Goal: Information Seeking & Learning: Learn about a topic

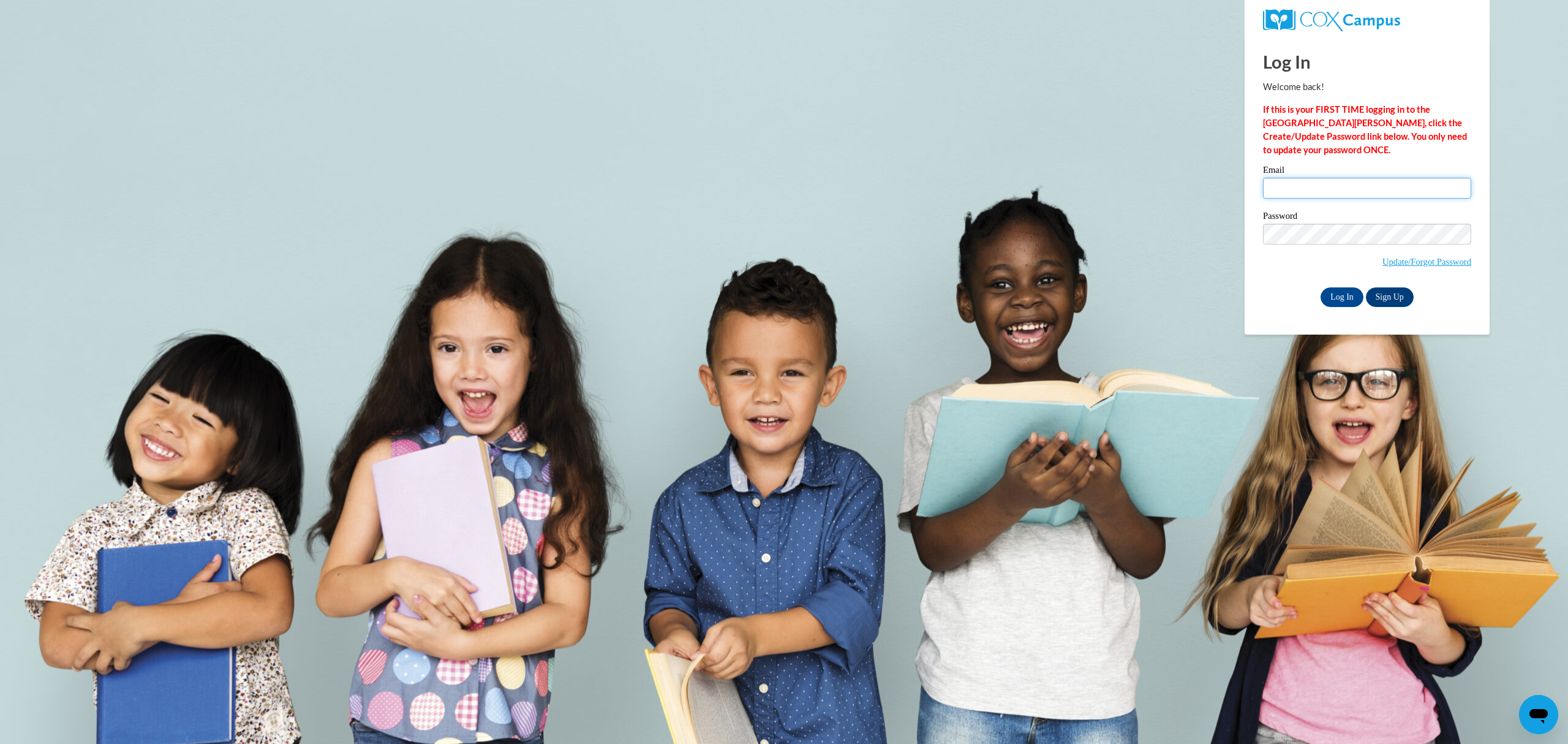
click at [1254, 181] on input "Email" at bounding box center [1367, 188] width 209 height 21
type input "hmorales@lccaa.net"
click at [1254, 244] on span "Update/Forgot Password" at bounding box center [1367, 249] width 209 height 51
click at [1254, 288] on input "Log In" at bounding box center [1341, 298] width 43 height 20
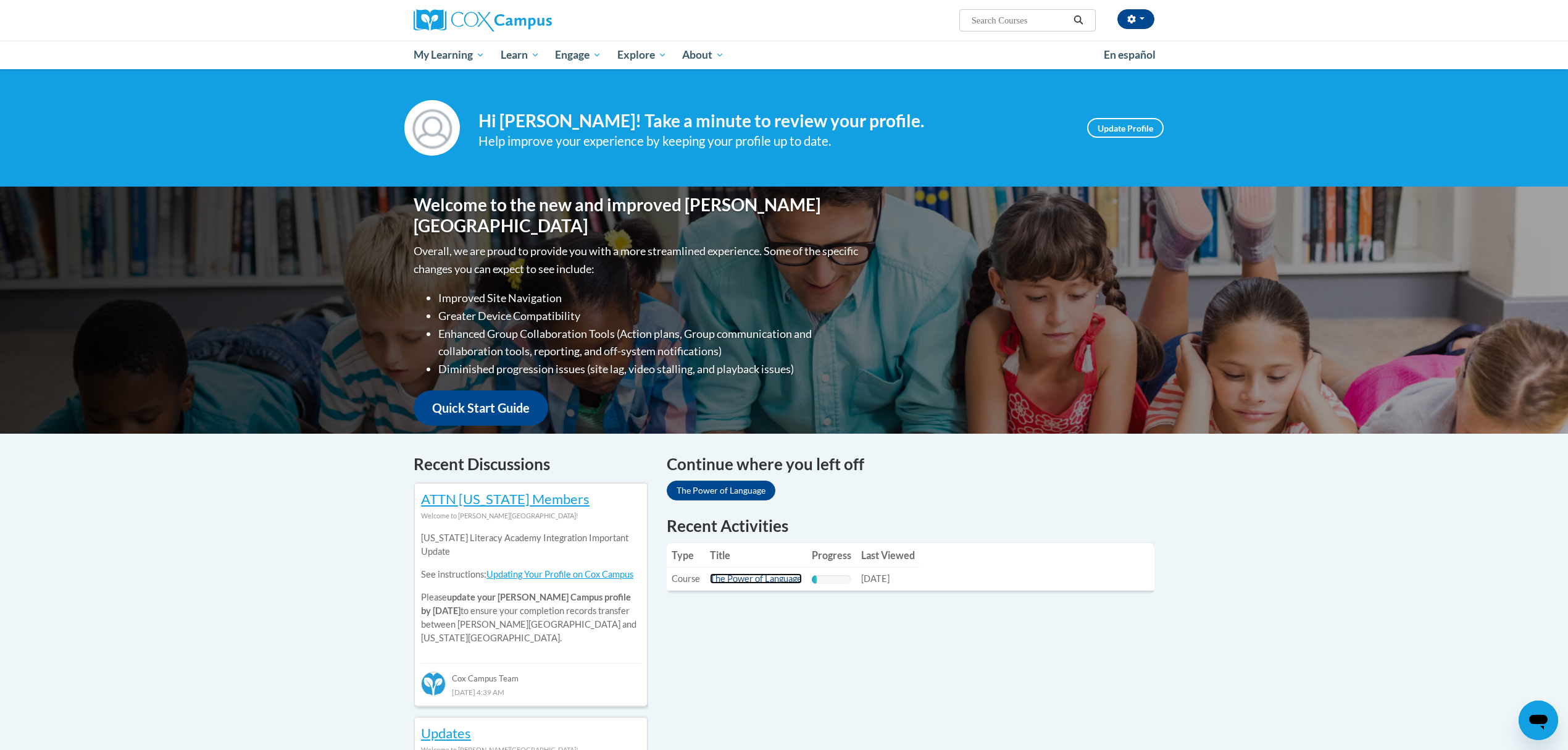
click at [770, 581] on link "The Power of Language" at bounding box center [755, 577] width 92 height 10
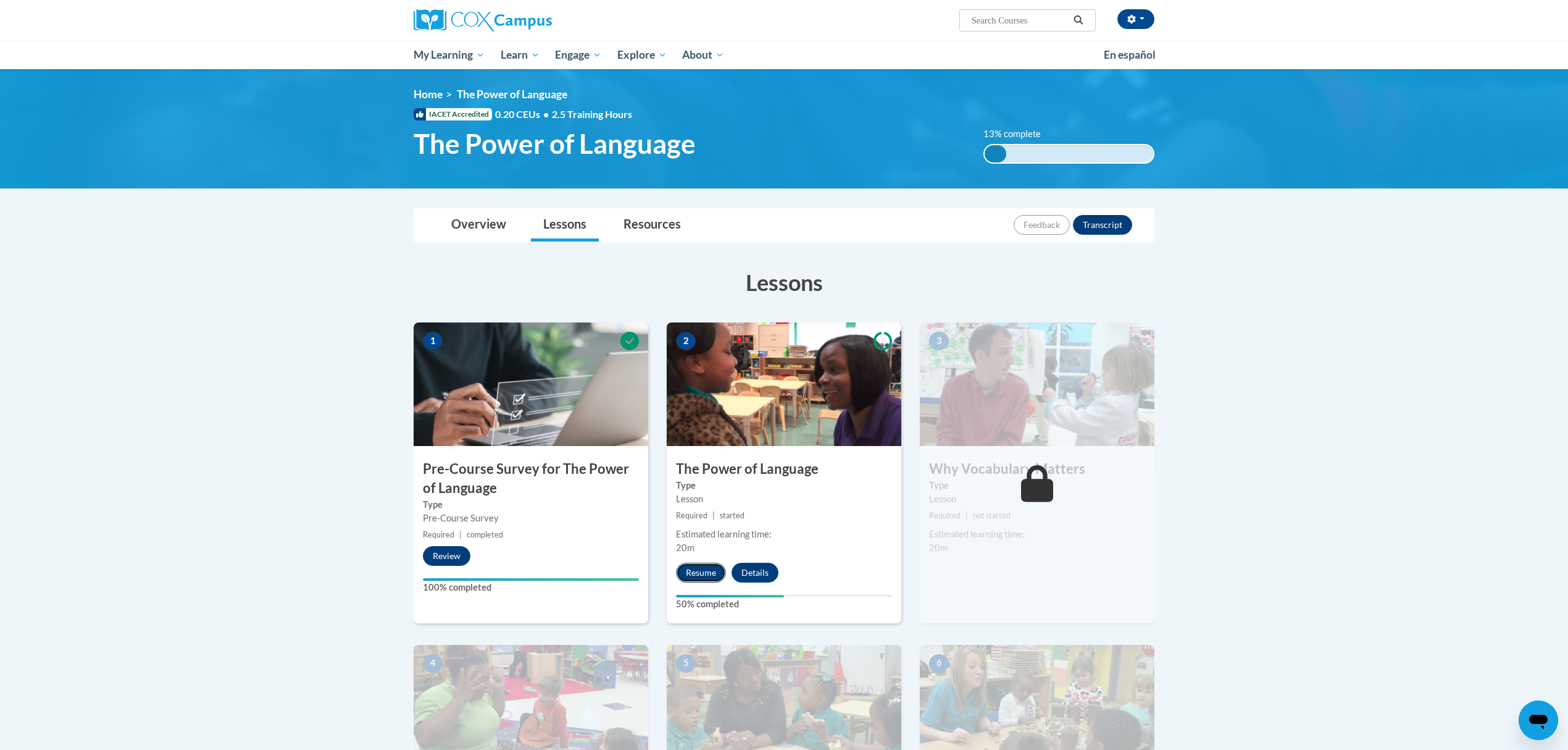
click at [706, 563] on button "Resume" at bounding box center [700, 573] width 50 height 20
